Goal: Transaction & Acquisition: Purchase product/service

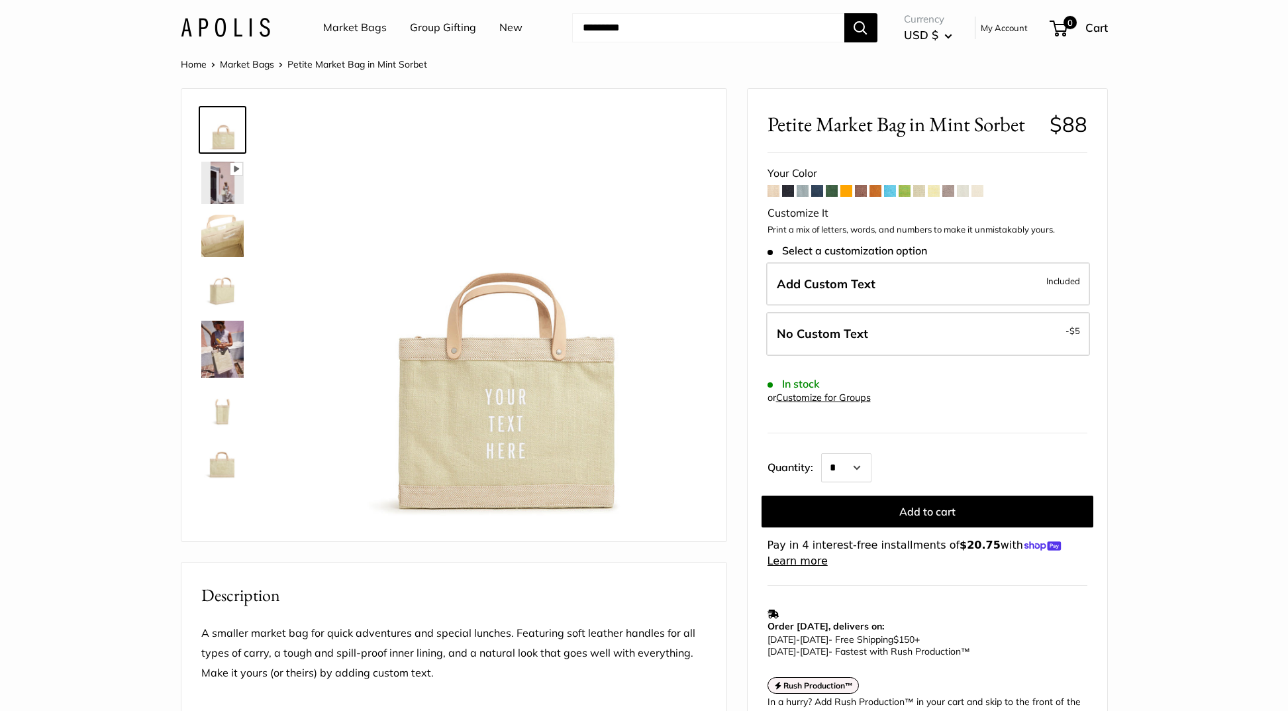
click at [1220, 125] on section "Home Market Bags Petite Market Bag in Mint Sorbet Pause Play % buffered 00:00 U…" at bounding box center [644, 625] width 1288 height 1139
click at [1192, 163] on section "Home Market Bags [GEOGRAPHIC_DATA] in Mint Sorbet Pause Play % buffered 00:00 U…" at bounding box center [644, 625] width 1288 height 1139
click at [774, 193] on span at bounding box center [774, 191] width 12 height 12
click at [1138, 174] on section "Home Market Bags [GEOGRAPHIC_DATA] in Mint Sorbet Pause Play % buffered 00:00 U…" at bounding box center [644, 625] width 1288 height 1139
click at [1226, 165] on section "Home Market Bags Petite Market Bag in Mint Sorbet Pause Play % buffered 00:00 U…" at bounding box center [644, 625] width 1288 height 1139
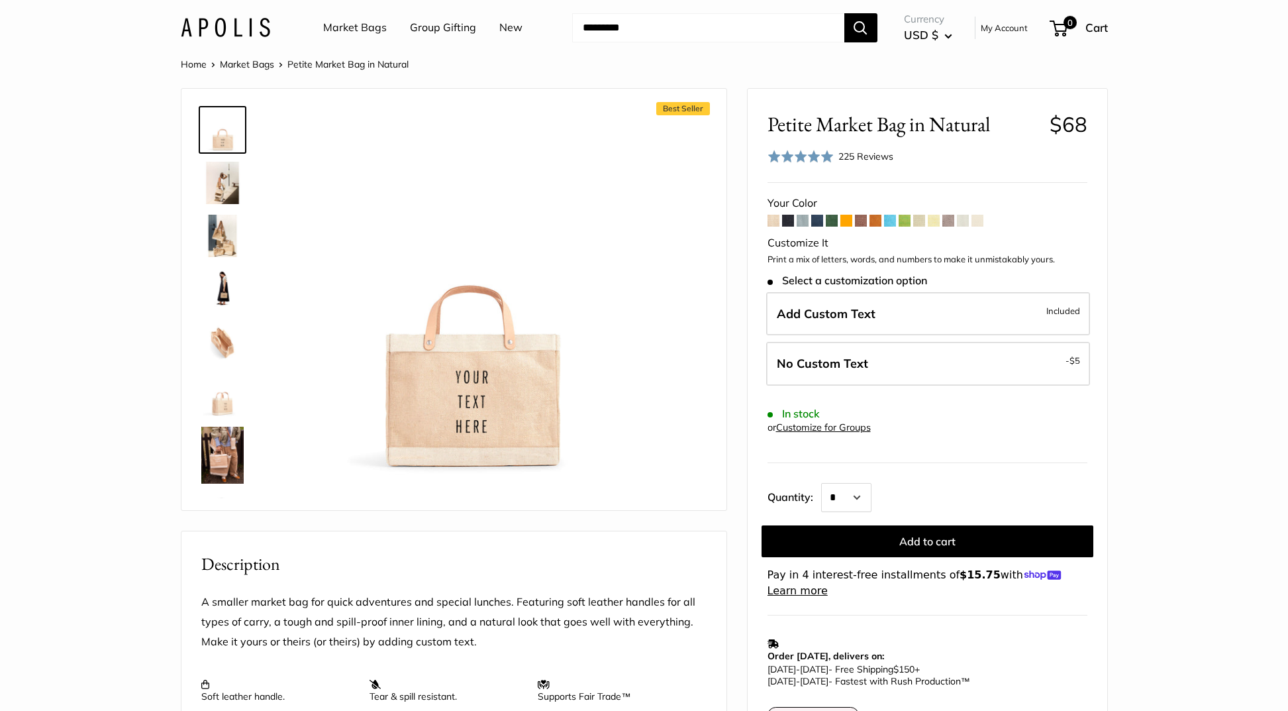
click at [1176, 201] on section "Home Market Bags Petite Market Bag in Natural Best Seller Effortless style that…" at bounding box center [644, 610] width 1288 height 1108
click at [1125, 272] on div "Home Market Bags Petite Market Bag in Natural Best Seller Effortless style that…" at bounding box center [644, 610] width 980 height 1108
